Goal: Check status: Check status

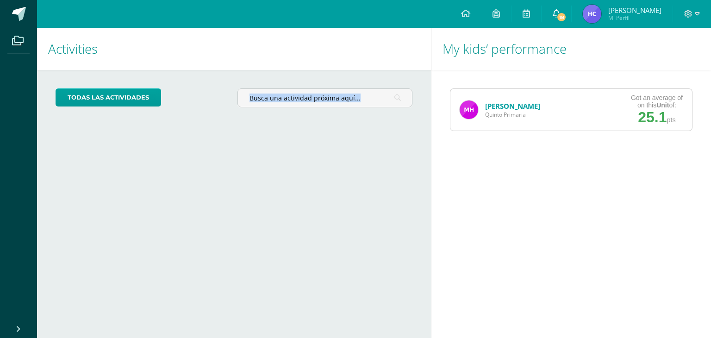
click at [560, 11] on icon at bounding box center [556, 13] width 7 height 8
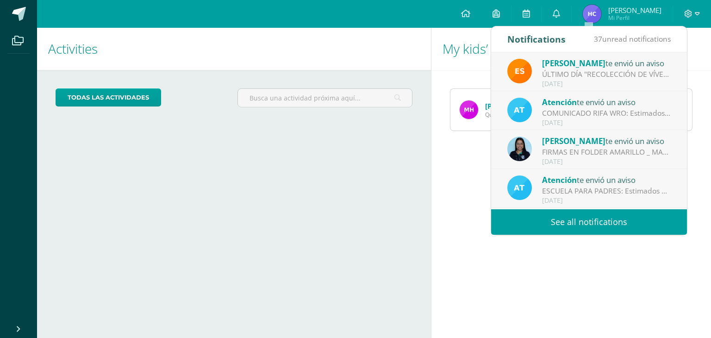
click at [604, 269] on div "My kids’ performance Mia Hernández Quinto Primaria Got an average of on this Un…" at bounding box center [573, 183] width 284 height 310
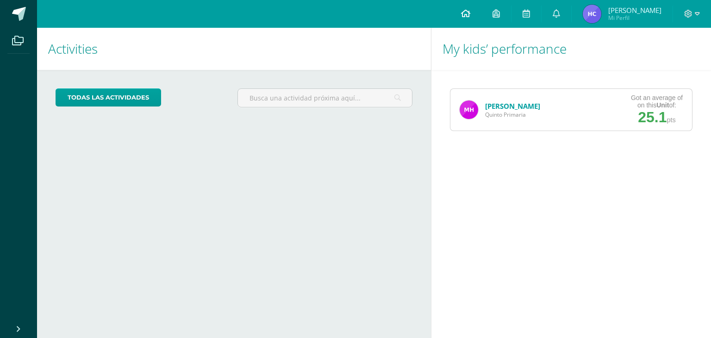
click at [470, 13] on icon at bounding box center [465, 13] width 9 height 8
